Goal: Information Seeking & Learning: Learn about a topic

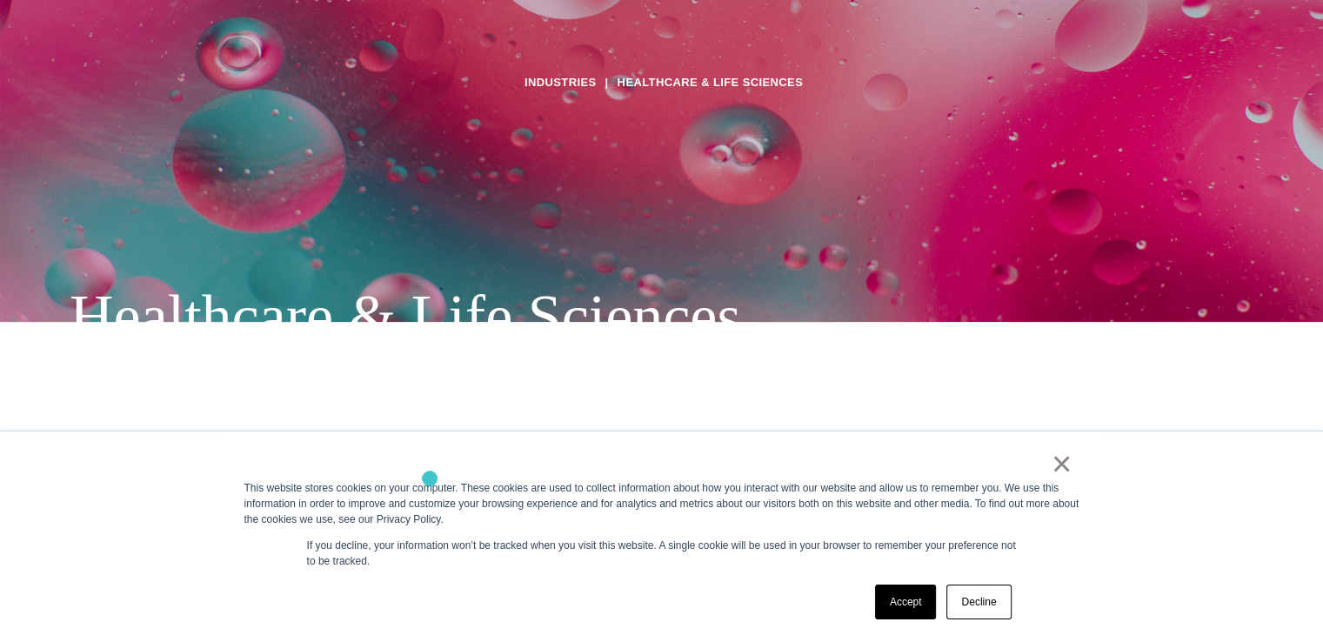
scroll to position [348, 0]
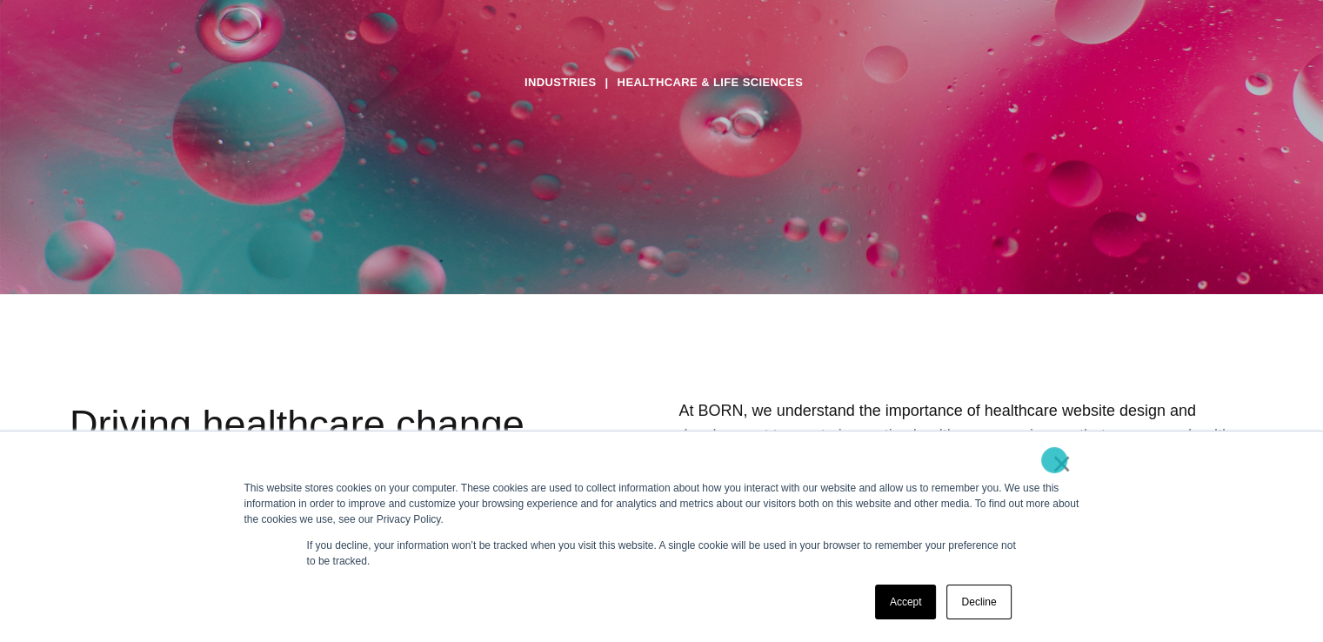
click at [1053, 460] on link "×" at bounding box center [1061, 464] width 21 height 16
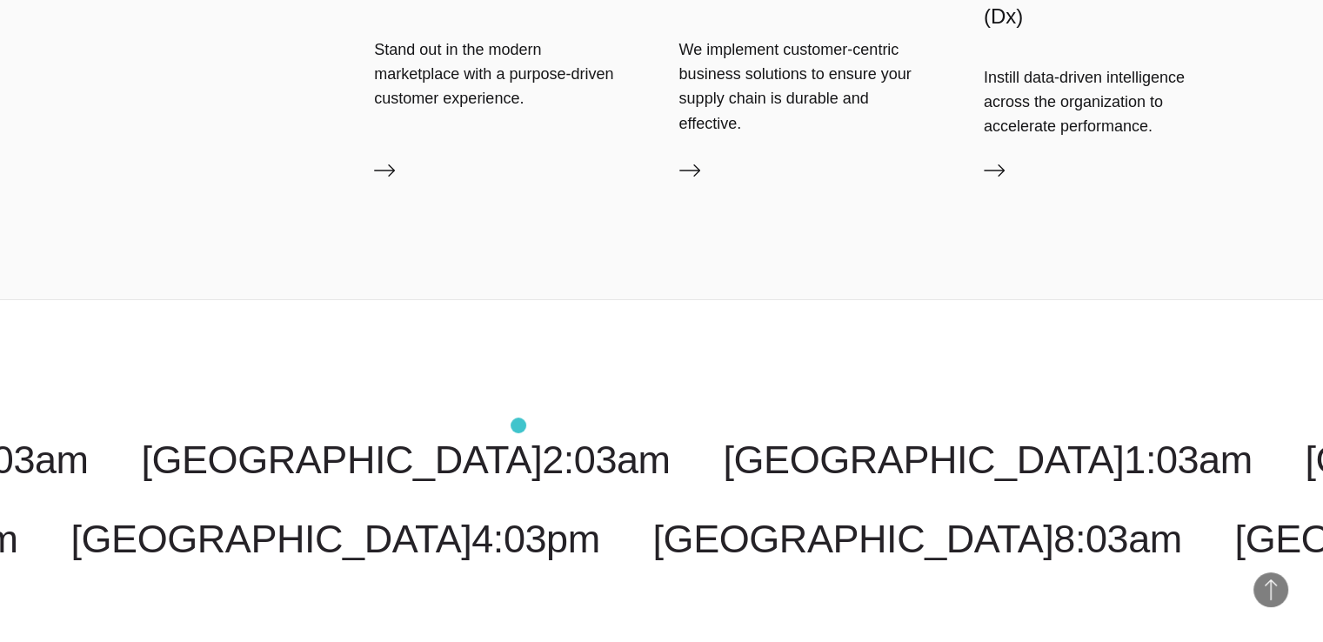
scroll to position [6609, 0]
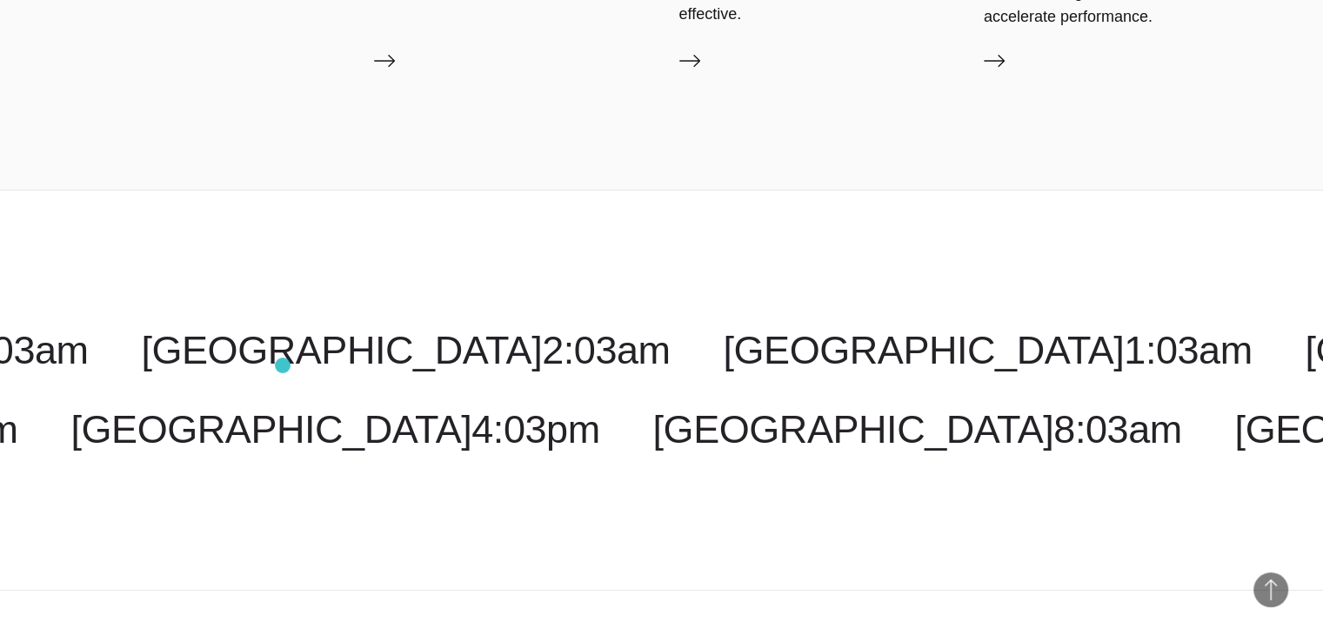
click at [283, 365] on div "[GEOGRAPHIC_DATA] 1:03am [GEOGRAPHIC_DATA] 3:03pm [US_STATE] 3:03am [GEOGRAPHIC…" at bounding box center [661, 391] width 1323 height 402
select select "**********"
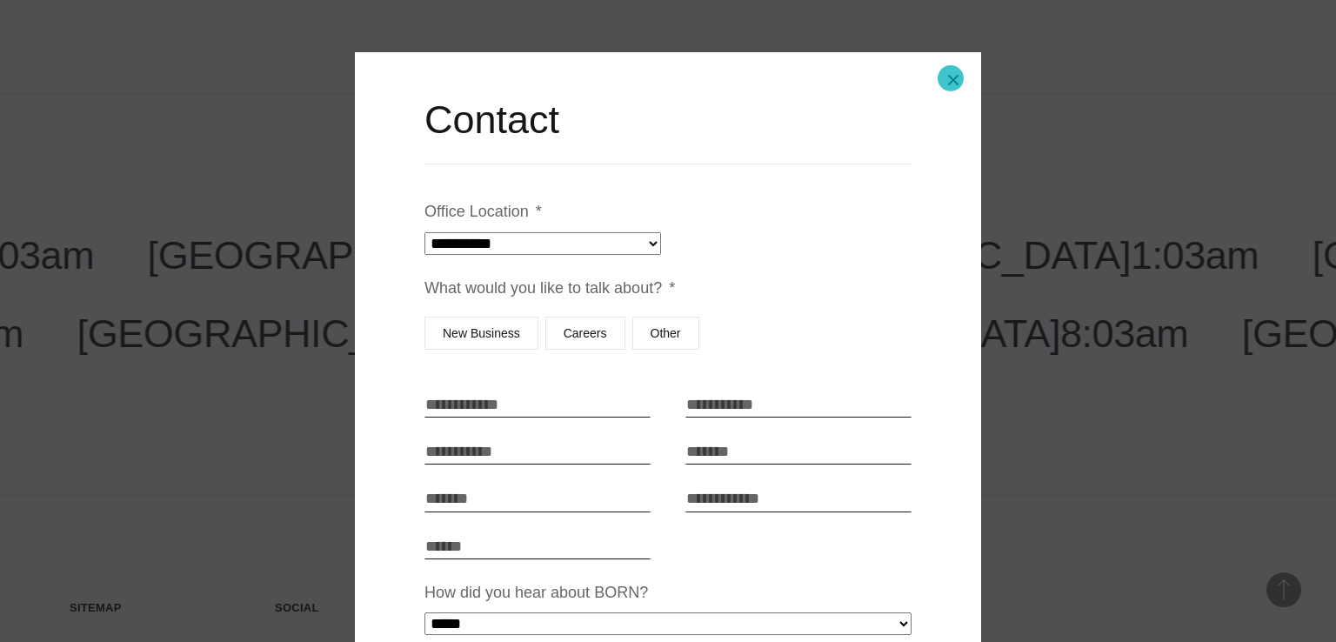
click at [950, 78] on button "Close modal" at bounding box center [953, 80] width 42 height 42
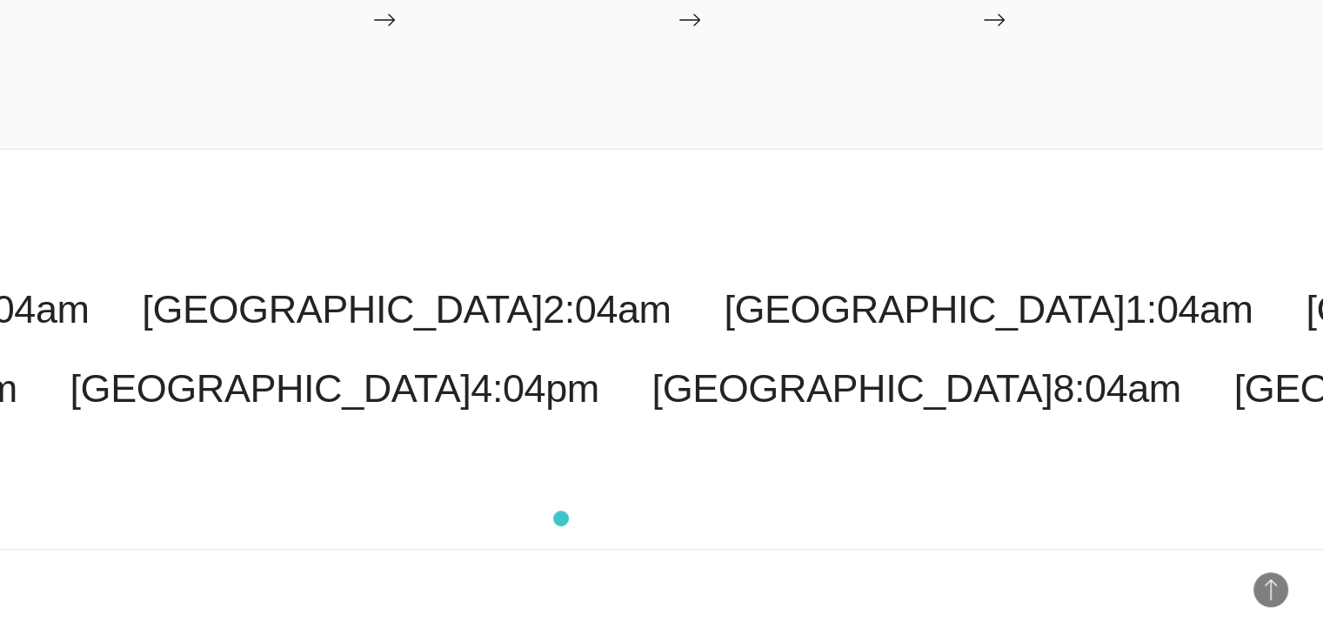
scroll to position [6957, 0]
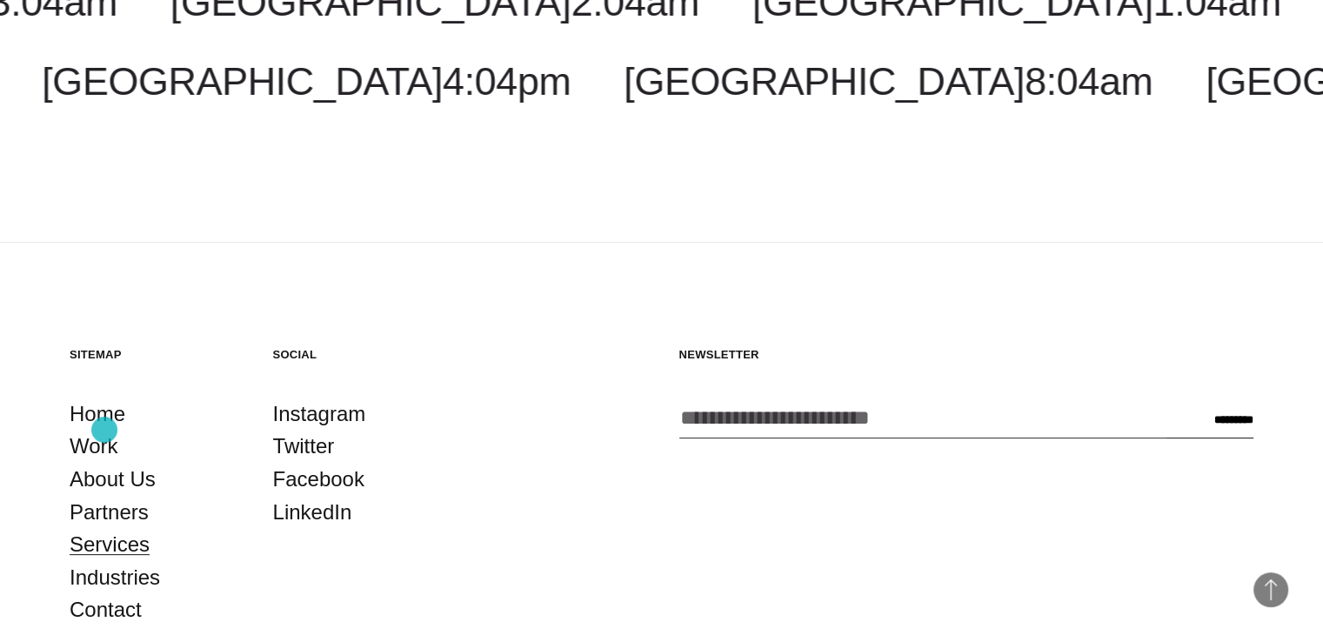
click at [104, 528] on link "Services" at bounding box center [110, 544] width 80 height 33
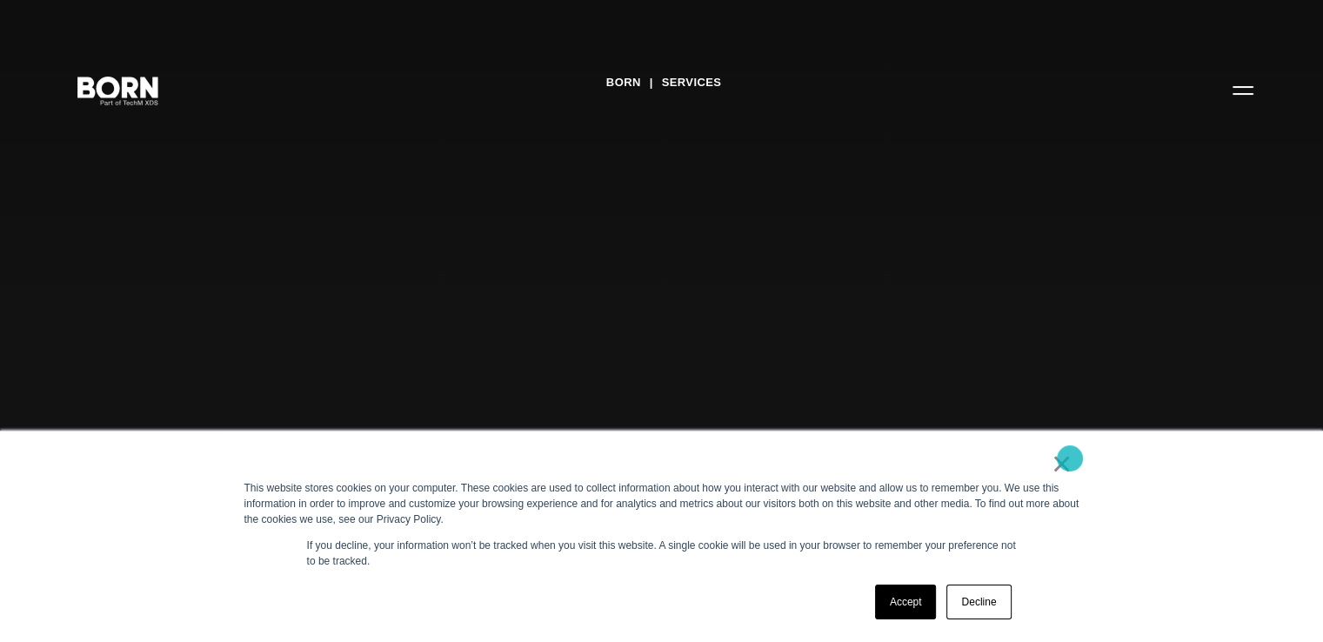
click at [1070, 458] on link "×" at bounding box center [1061, 464] width 21 height 16
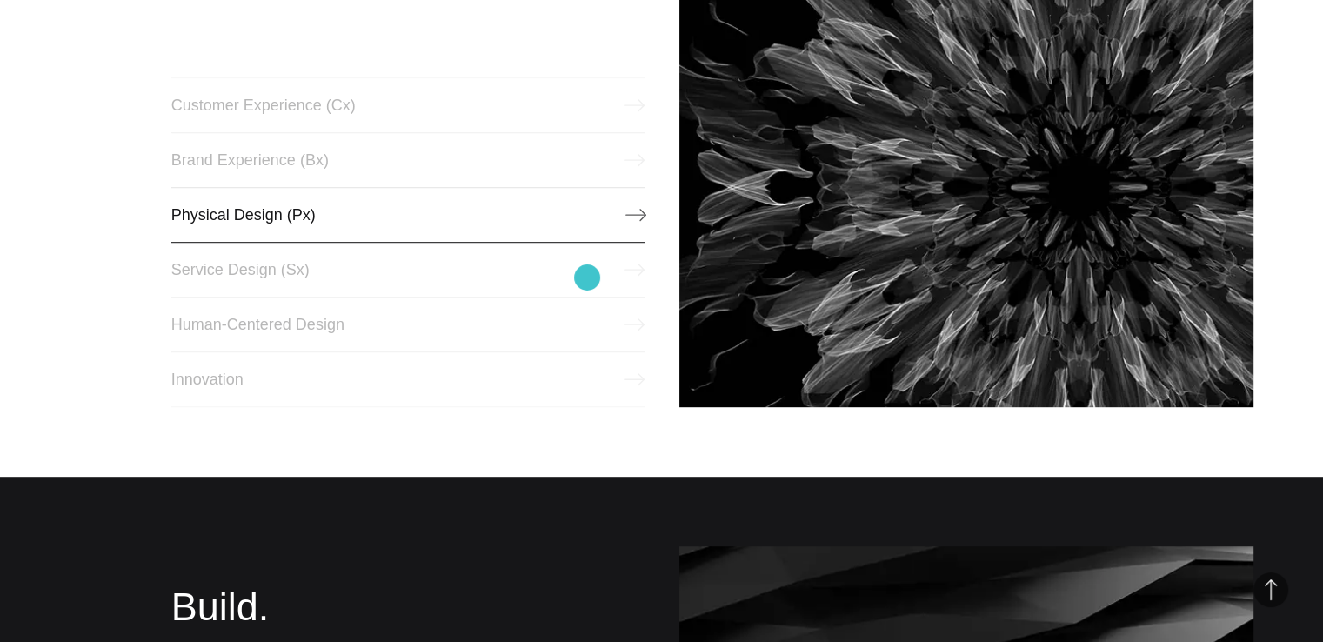
scroll to position [783, 0]
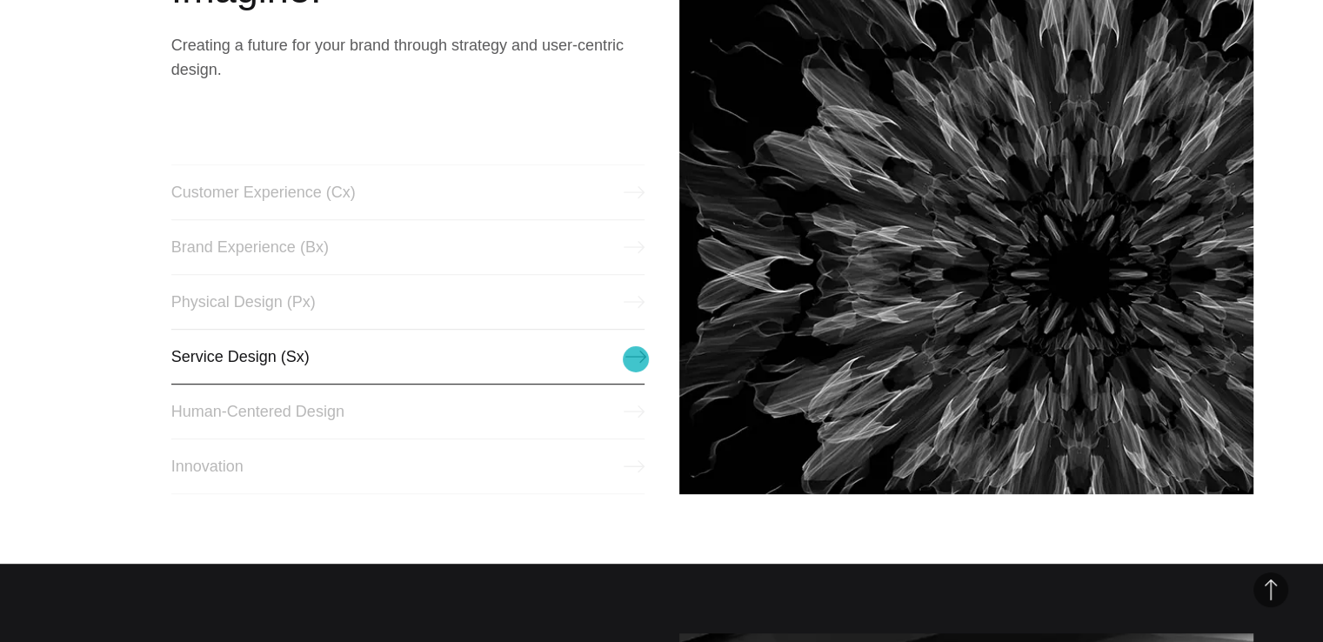
click at [637, 359] on link "Service Design (Sx)" at bounding box center [407, 357] width 473 height 56
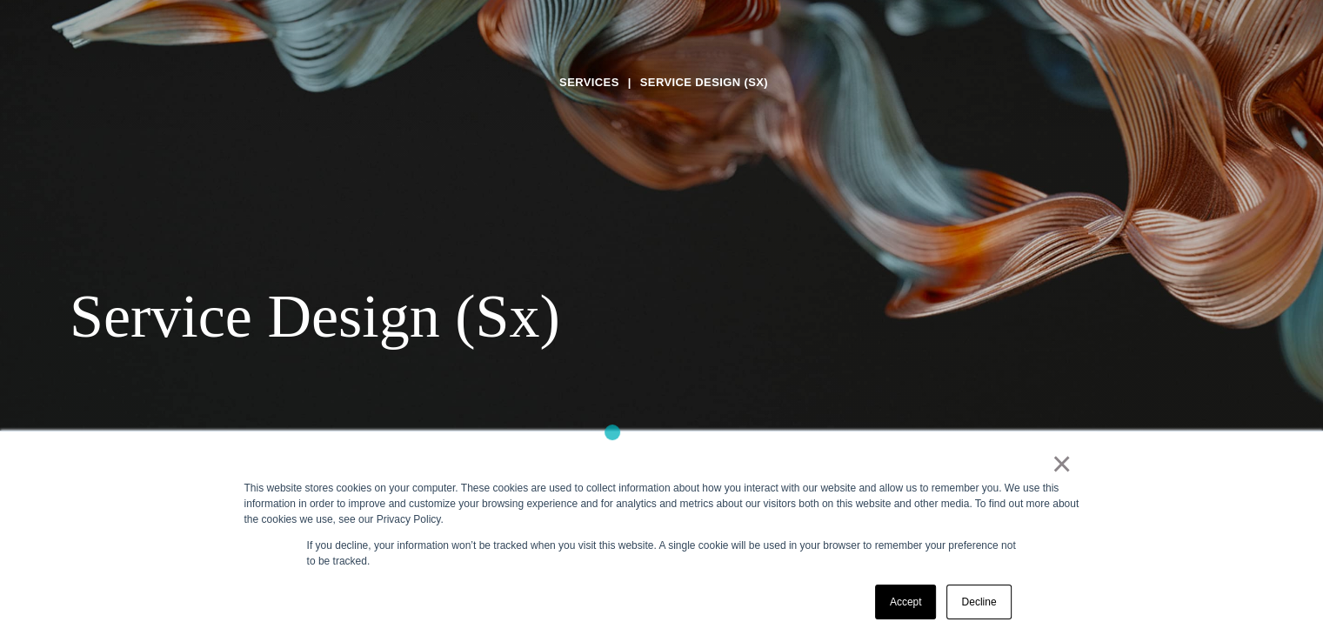
scroll to position [174, 0]
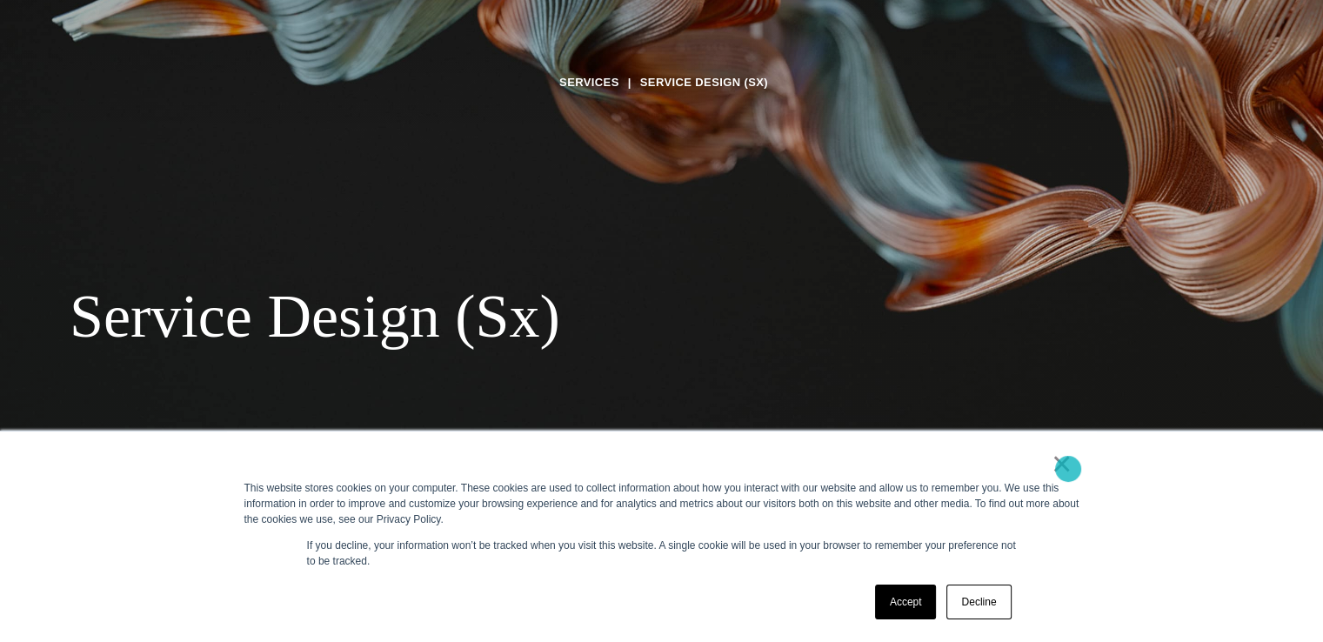
click at [1068, 469] on link "×" at bounding box center [1061, 464] width 21 height 16
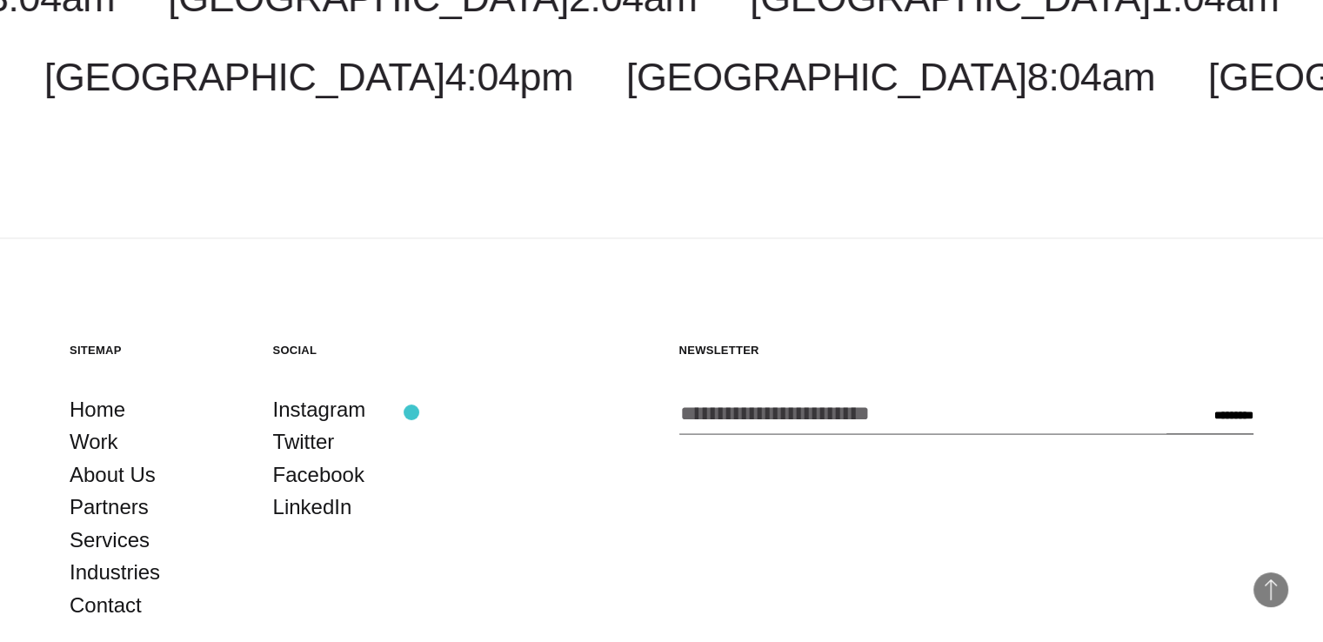
scroll to position [2522, 0]
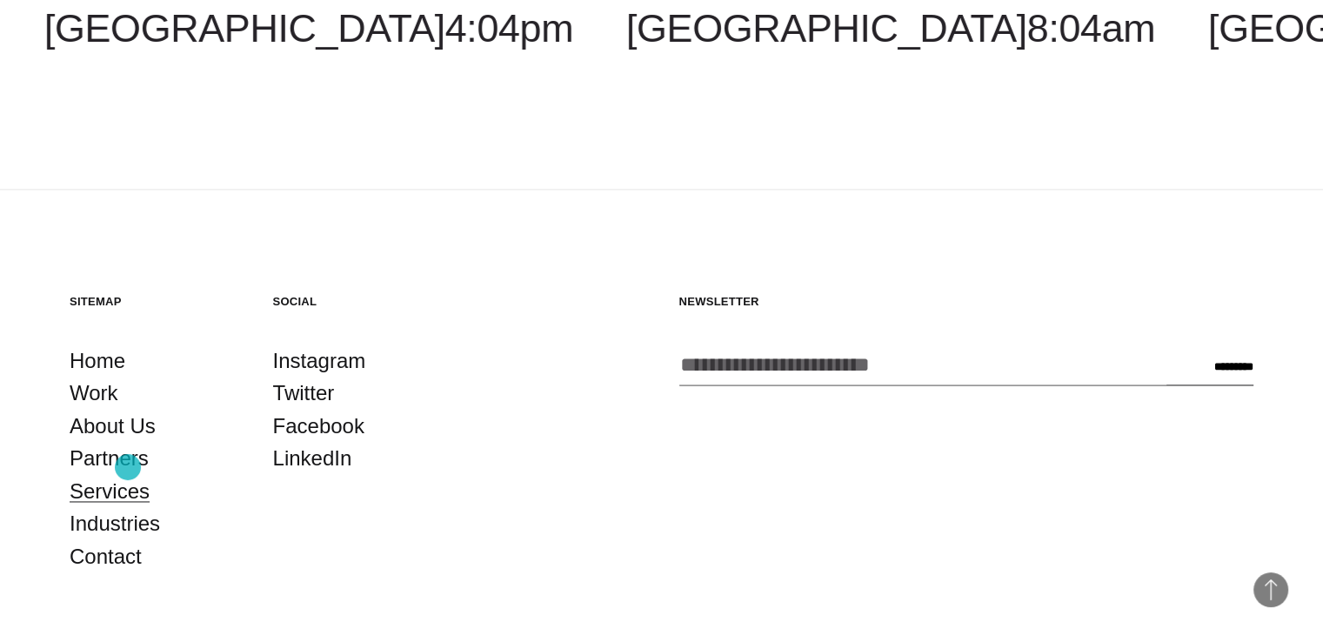
click at [128, 475] on link "Services" at bounding box center [110, 491] width 80 height 33
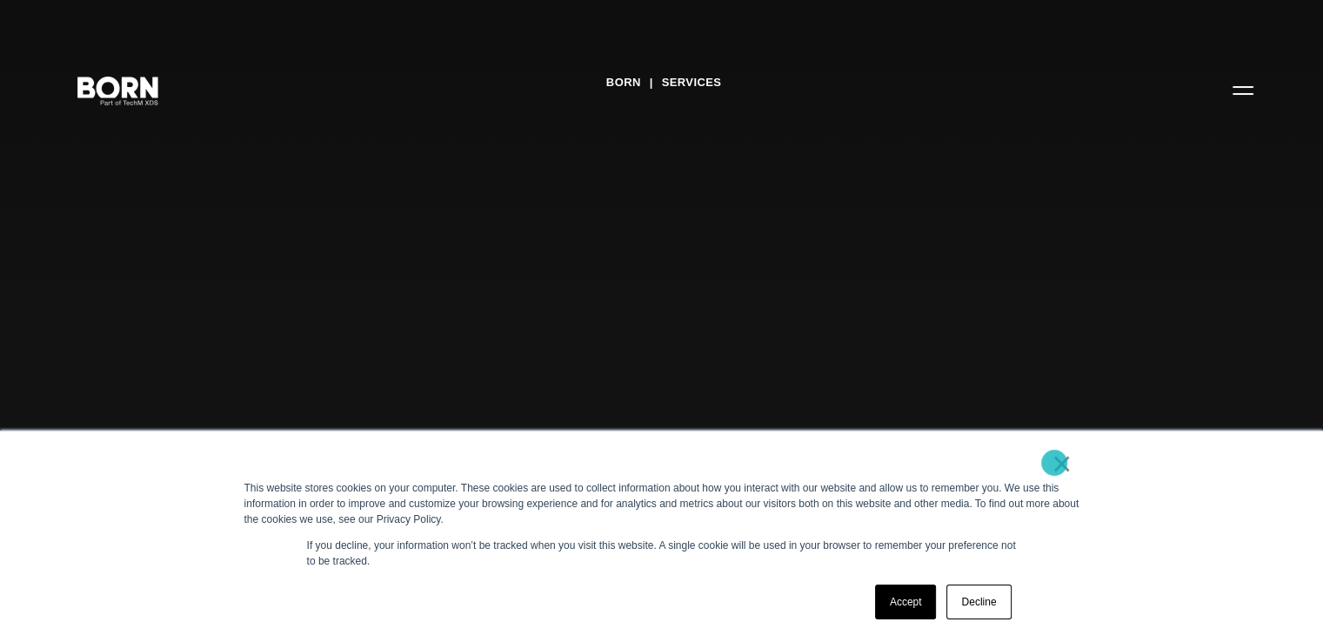
click at [1054, 463] on link "×" at bounding box center [1061, 464] width 21 height 16
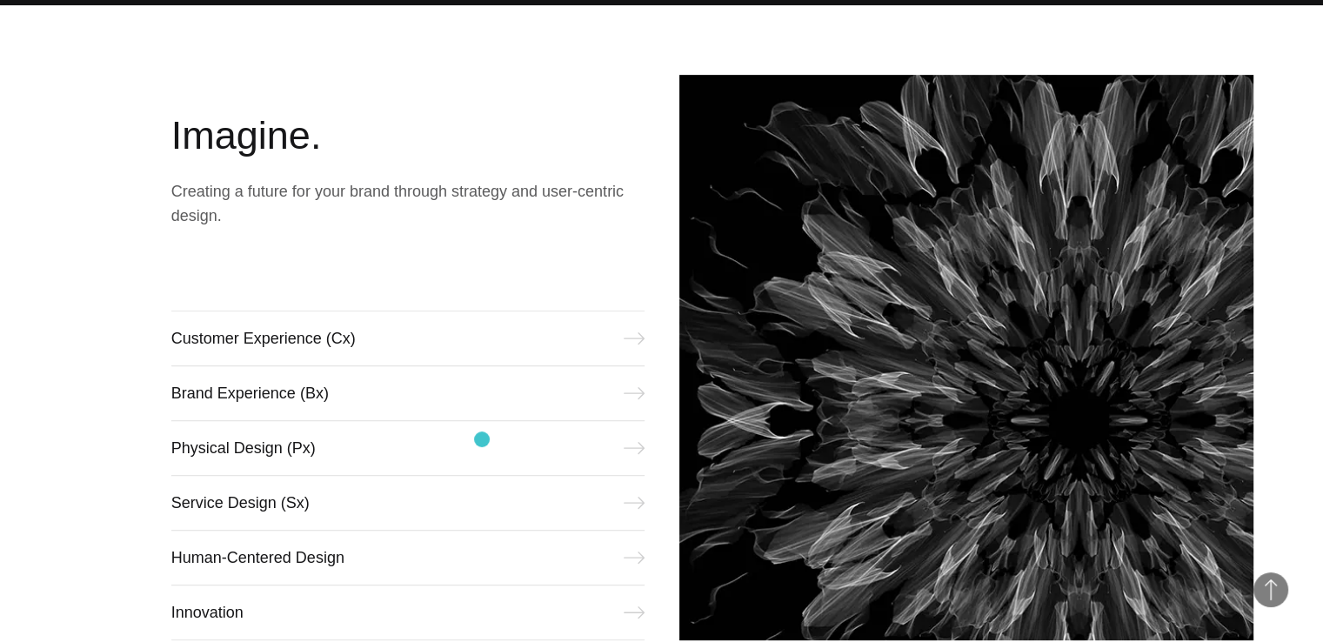
scroll to position [696, 0]
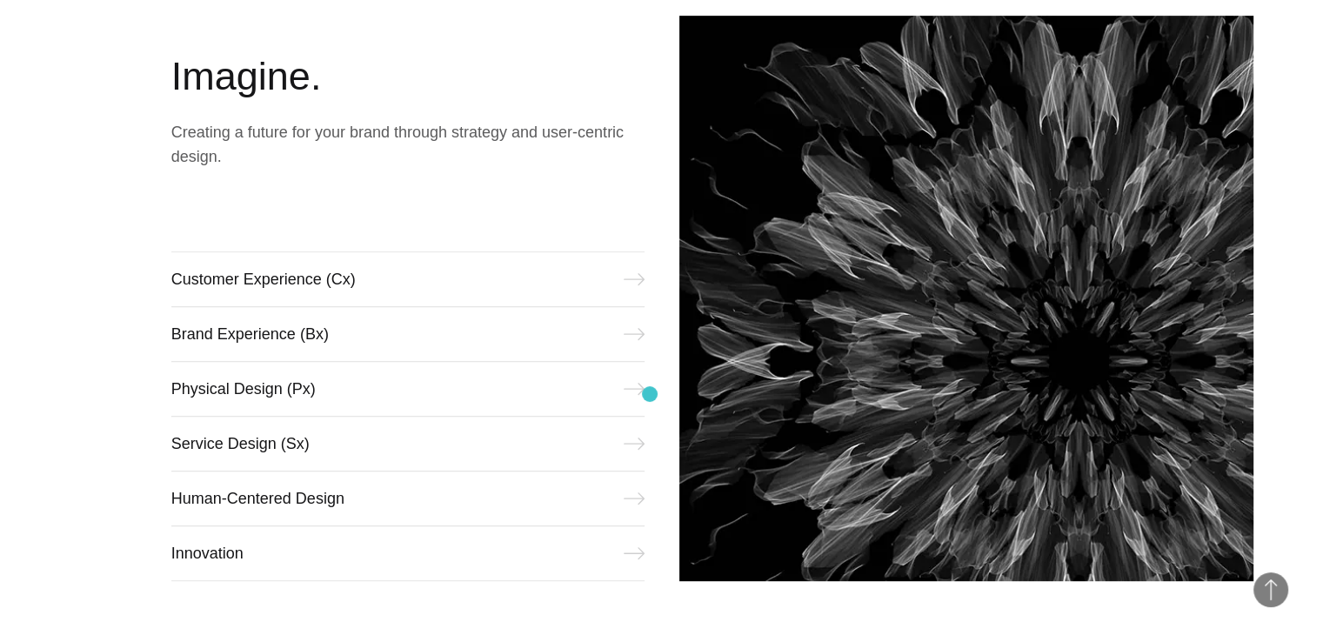
click at [650, 394] on div "Imagine. Creating a future for your brand through strategy and user-centric des…" at bounding box center [661, 298] width 1323 height 704
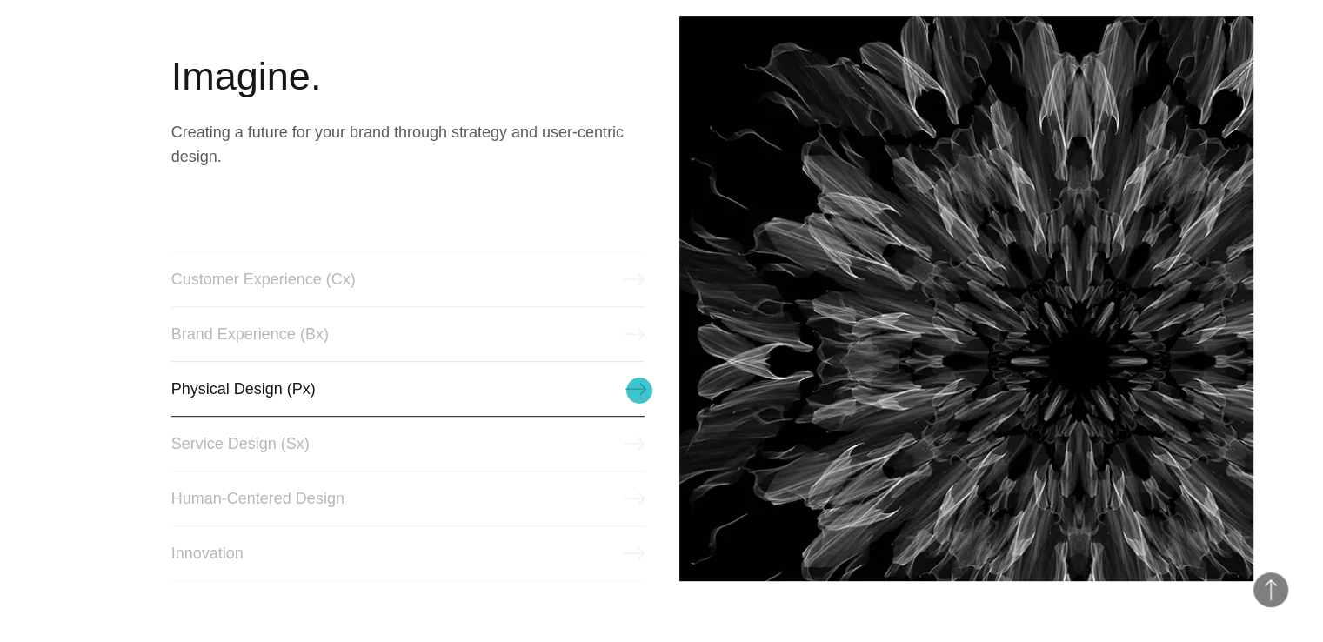
click at [639, 390] on link "Physical Design (Px)" at bounding box center [407, 389] width 473 height 56
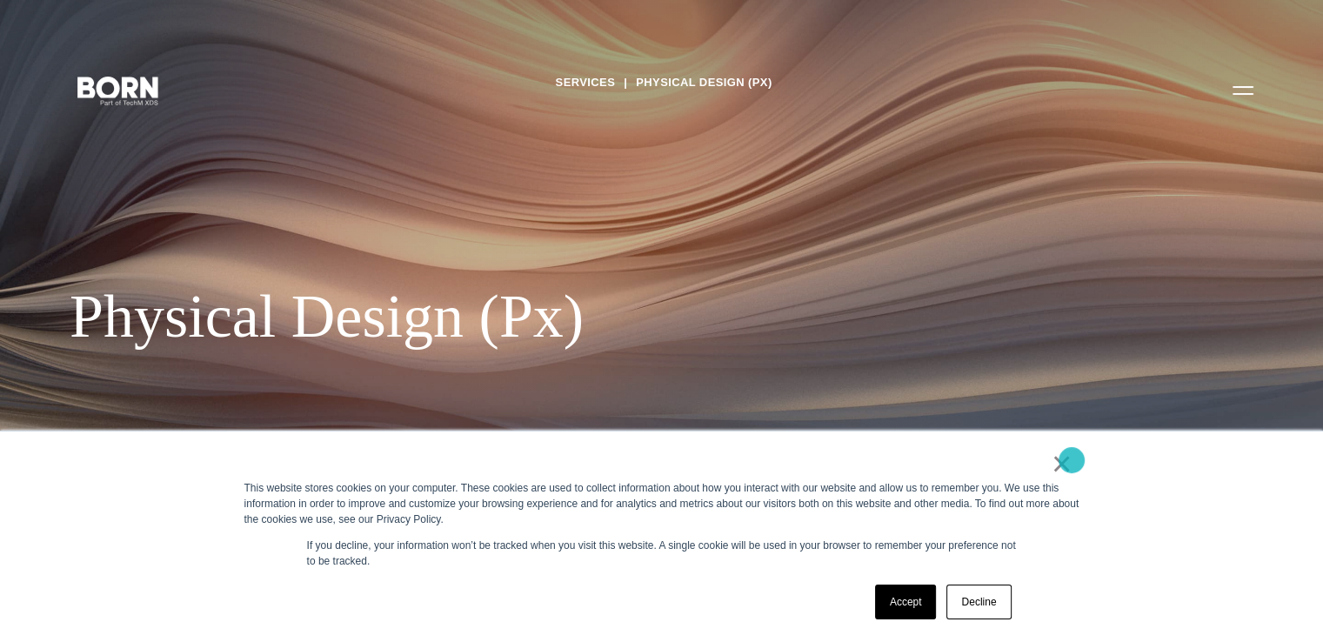
click at [1071, 460] on div "× This website stores cookies on your computer. These cookies are used to colle…" at bounding box center [662, 536] width 870 height 210
click at [1057, 467] on link "×" at bounding box center [1061, 464] width 21 height 16
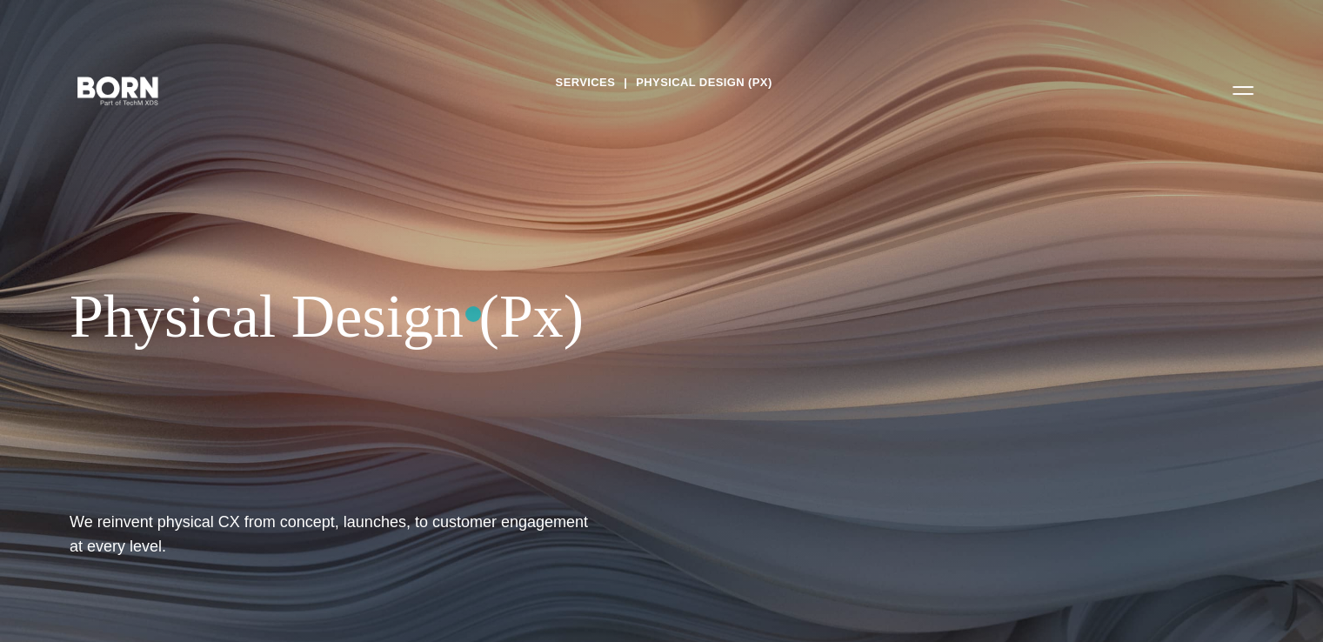
click at [470, 330] on div "Physical Design (Px)" at bounding box center [565, 316] width 991 height 71
